Goal: Browse casually

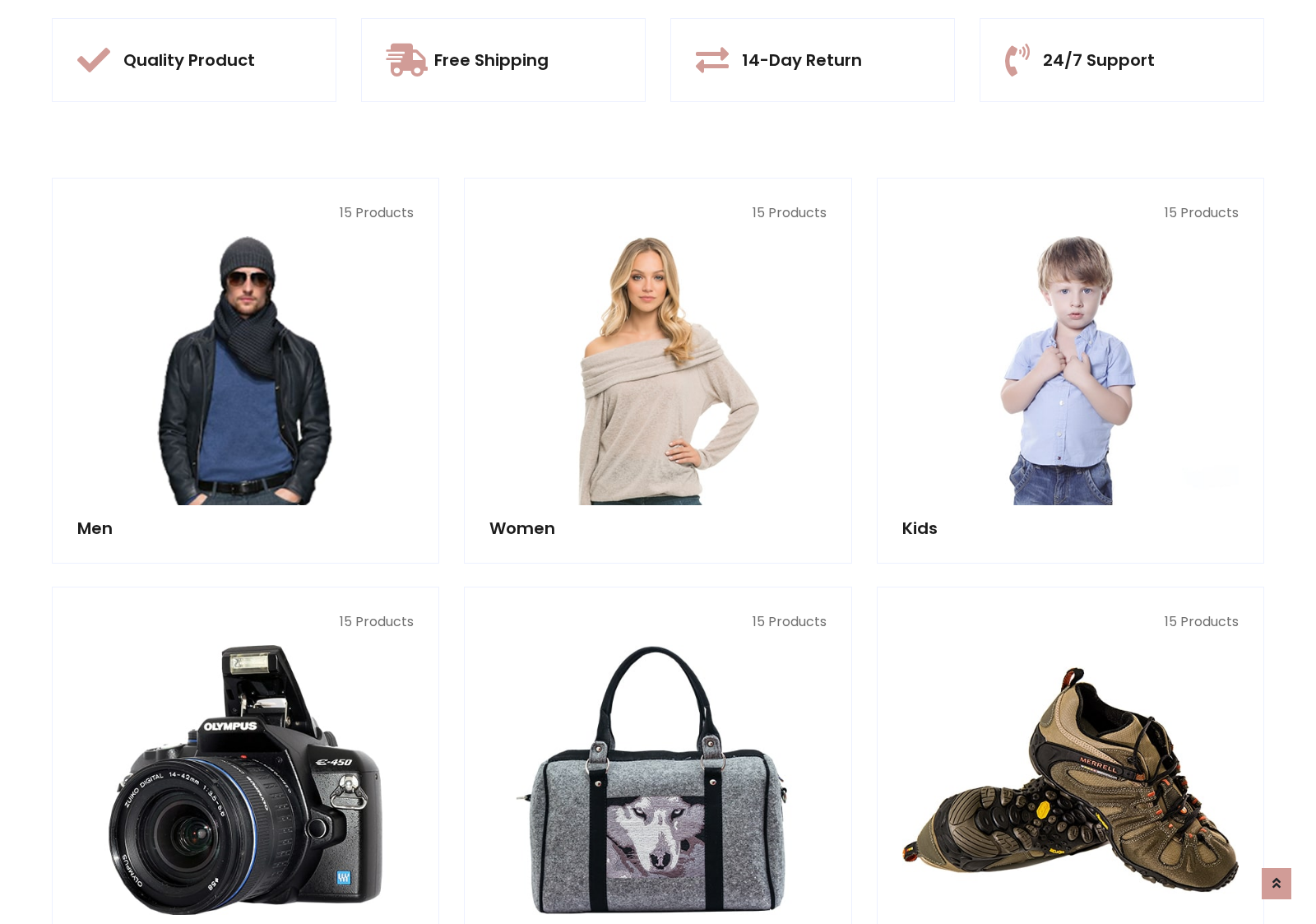
scroll to position [1549, 0]
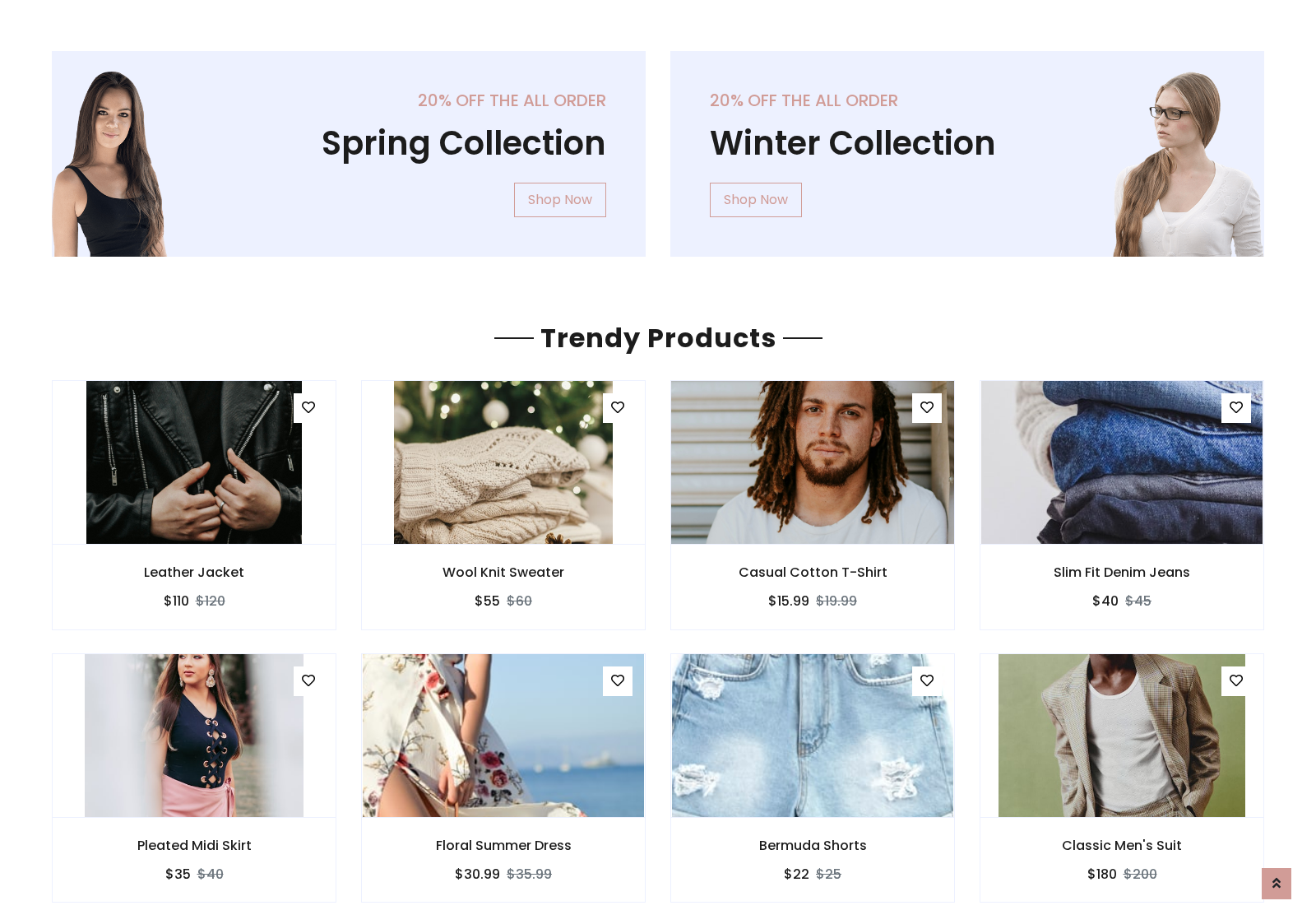
click at [812, 462] on img at bounding box center [812, 462] width 337 height 395
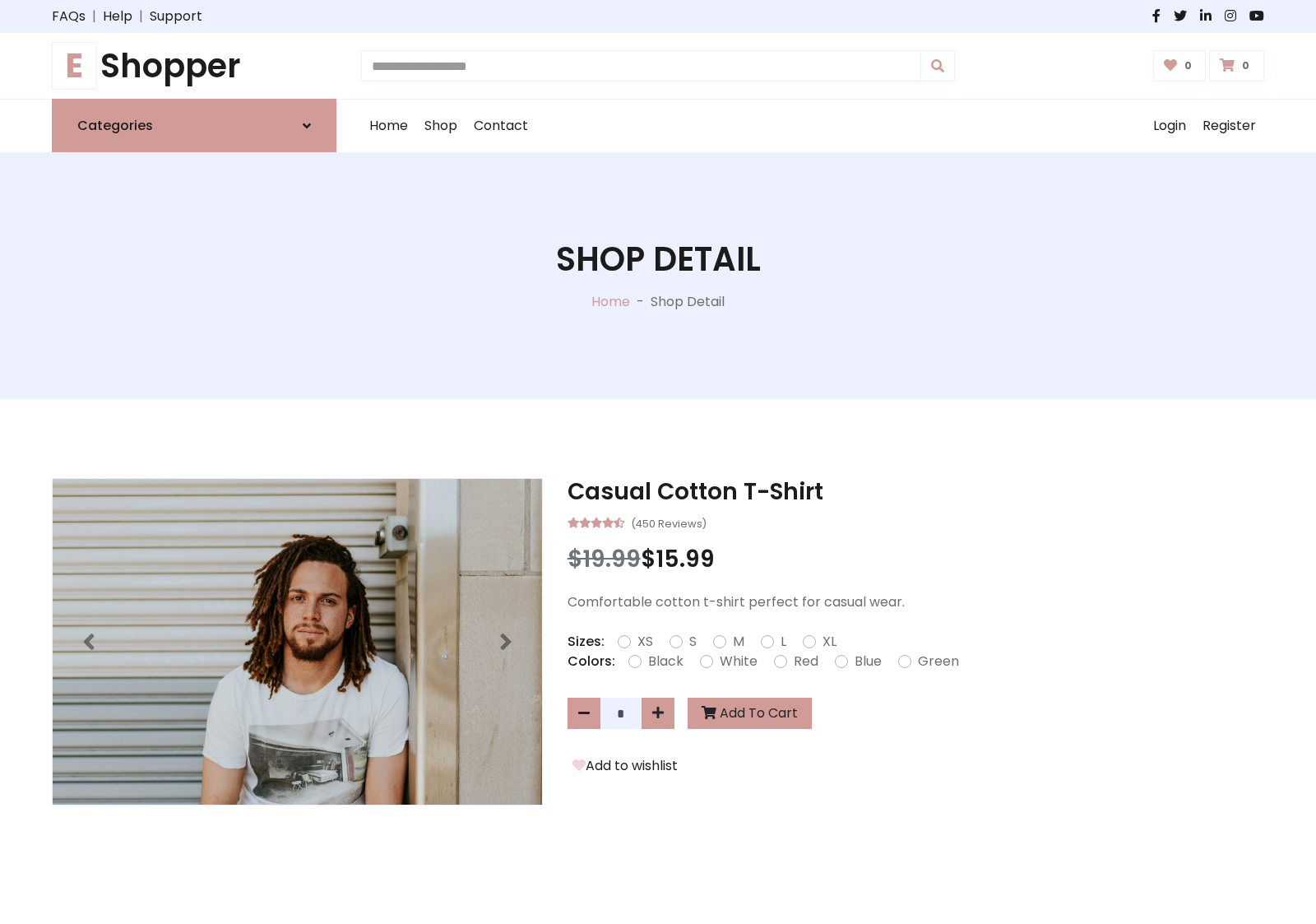
click at [194, 66] on h1 "E Shopper" at bounding box center [194, 66] width 285 height 39
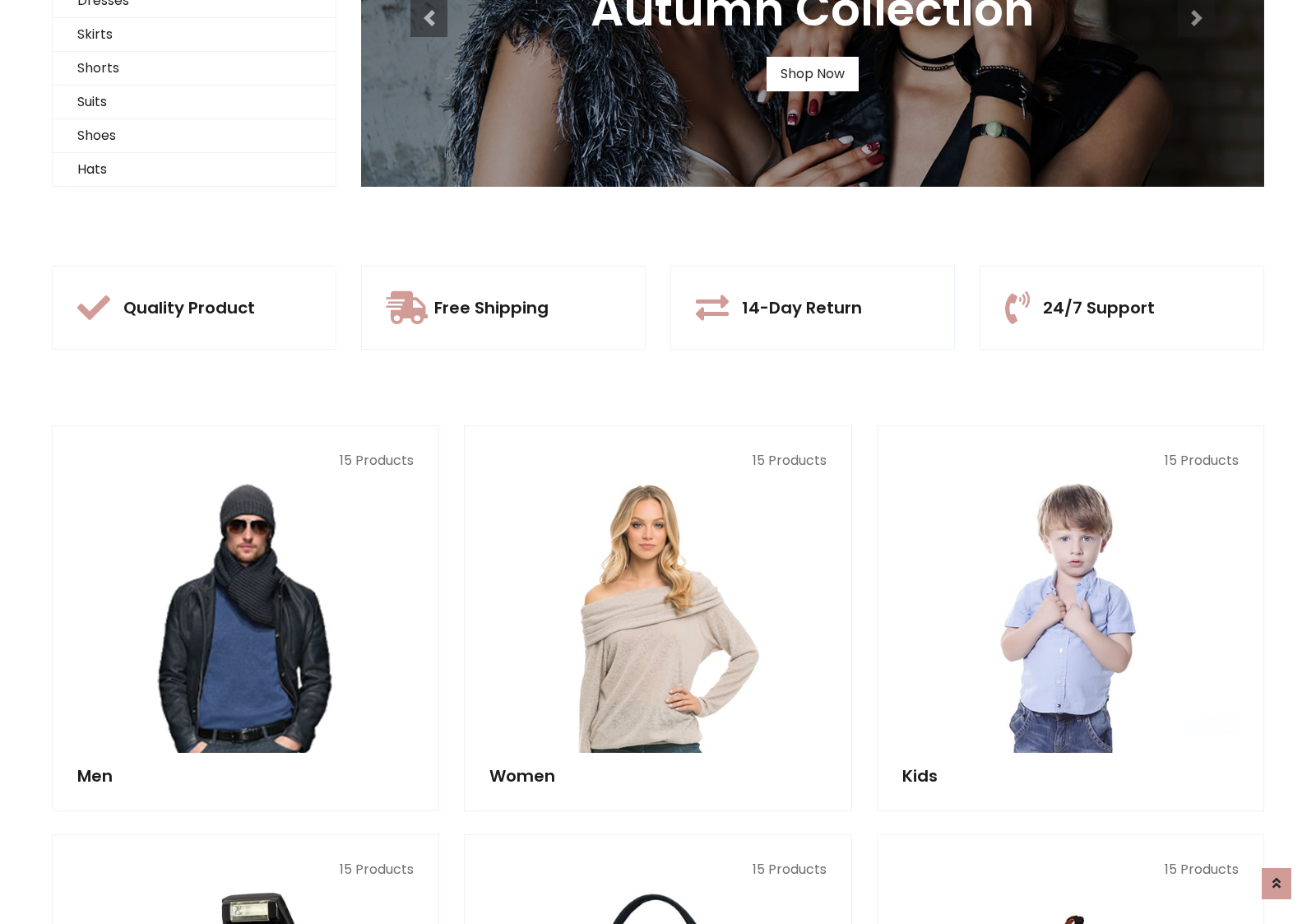
scroll to position [159, 0]
